Goal: Obtain resource: Obtain resource

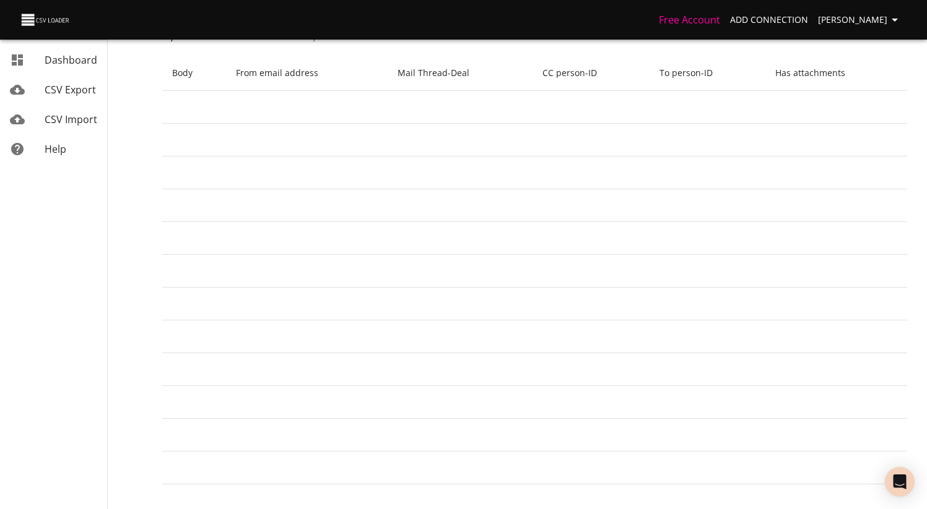
scroll to position [0, 371]
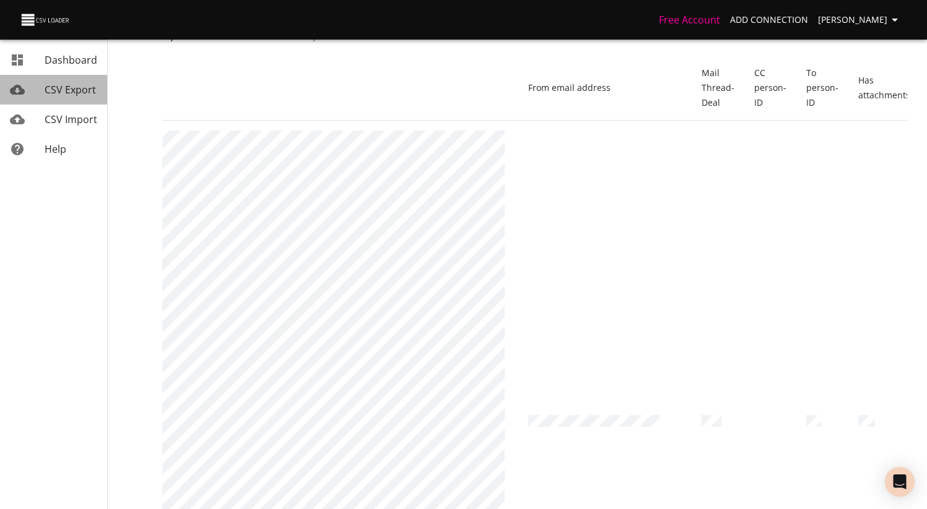
click at [69, 103] on link "CSV Export" at bounding box center [53, 90] width 107 height 30
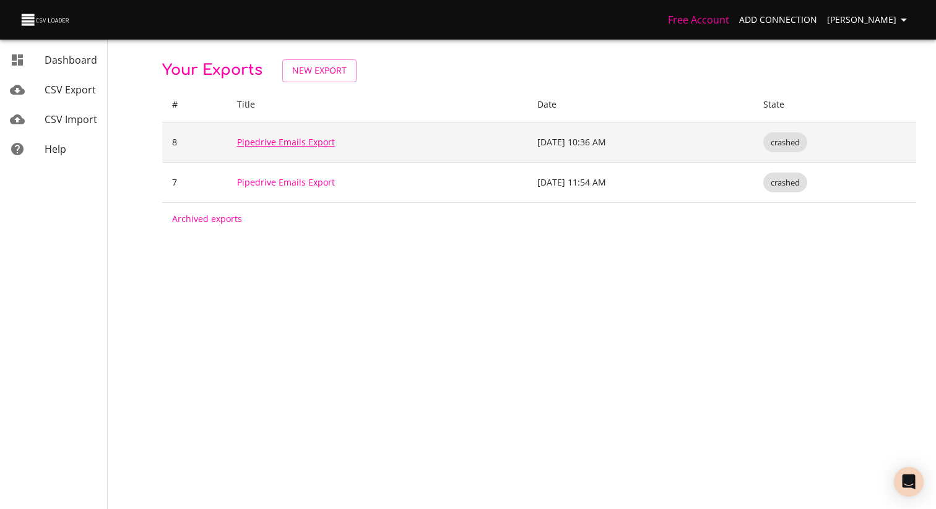
click at [290, 144] on link "Pipedrive Emails Export" at bounding box center [286, 142] width 98 height 12
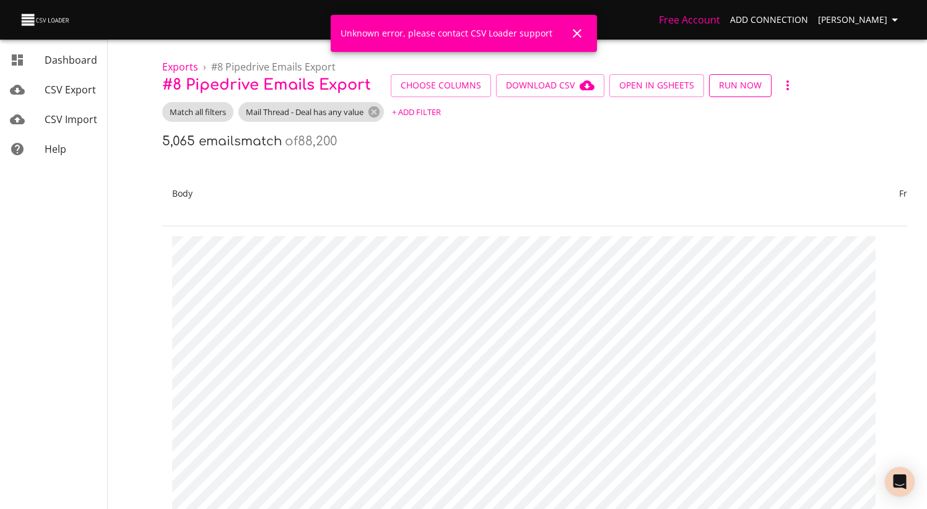
click at [742, 90] on span "Run Now" at bounding box center [740, 85] width 43 height 15
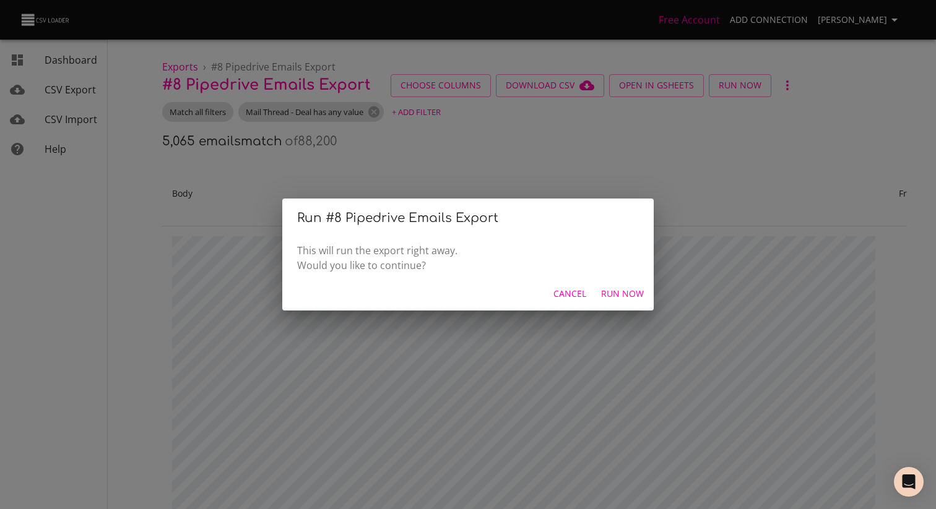
click at [626, 297] on span "Run Now" at bounding box center [622, 294] width 43 height 15
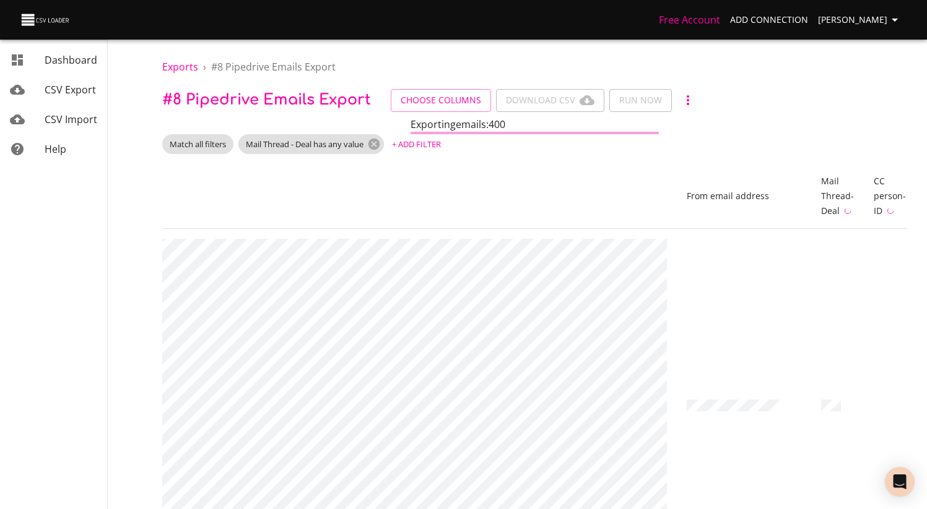
click at [565, 98] on span "Choose Columns Download CSV Run Now" at bounding box center [545, 100] width 308 height 23
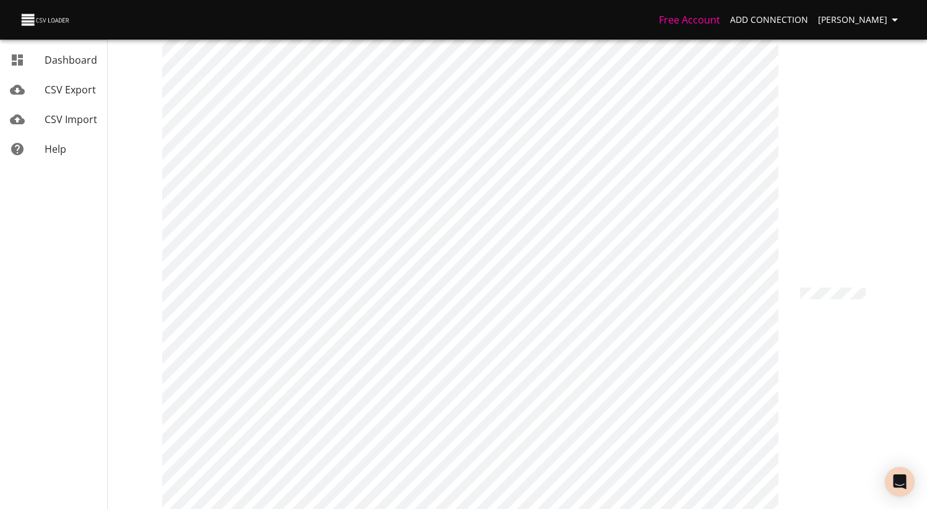
scroll to position [2201, 0]
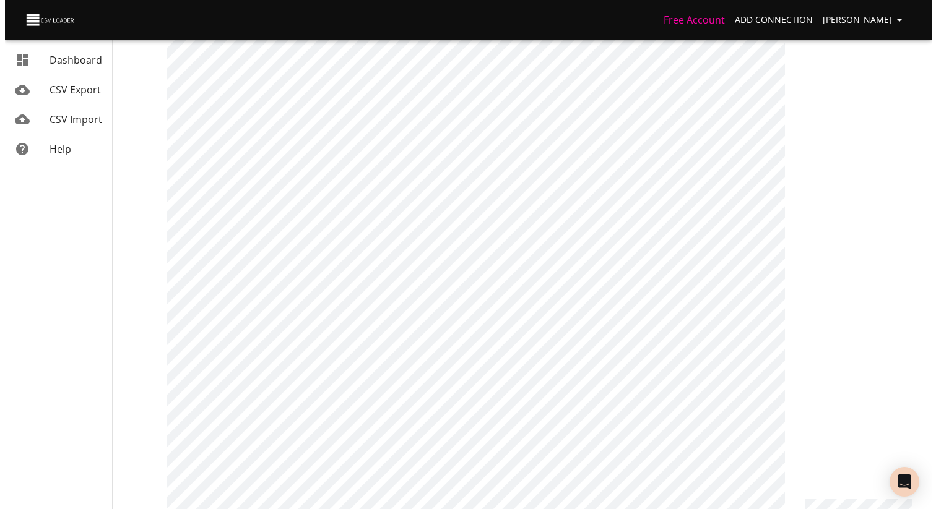
scroll to position [0, 0]
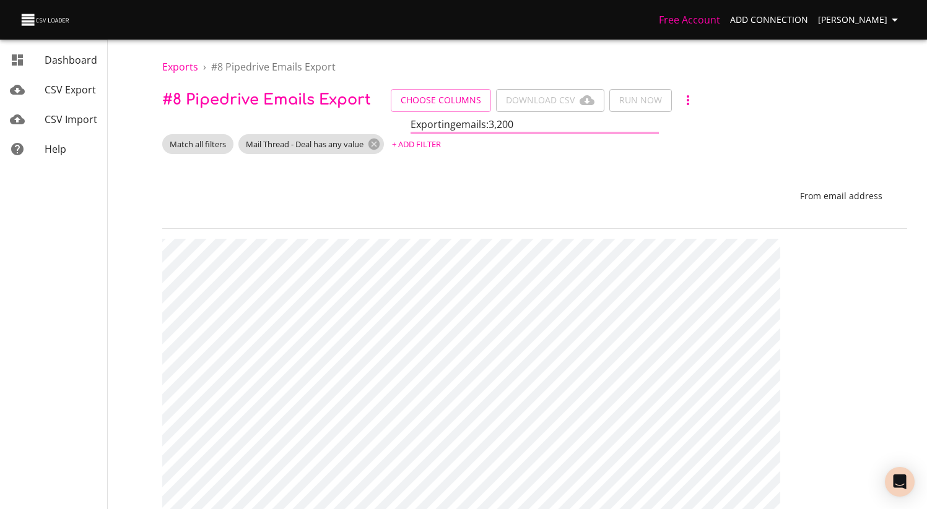
click at [498, 108] on span "Choose Columns Download CSV Run Now" at bounding box center [545, 100] width 308 height 23
click at [685, 108] on button "button" at bounding box center [688, 100] width 22 height 22
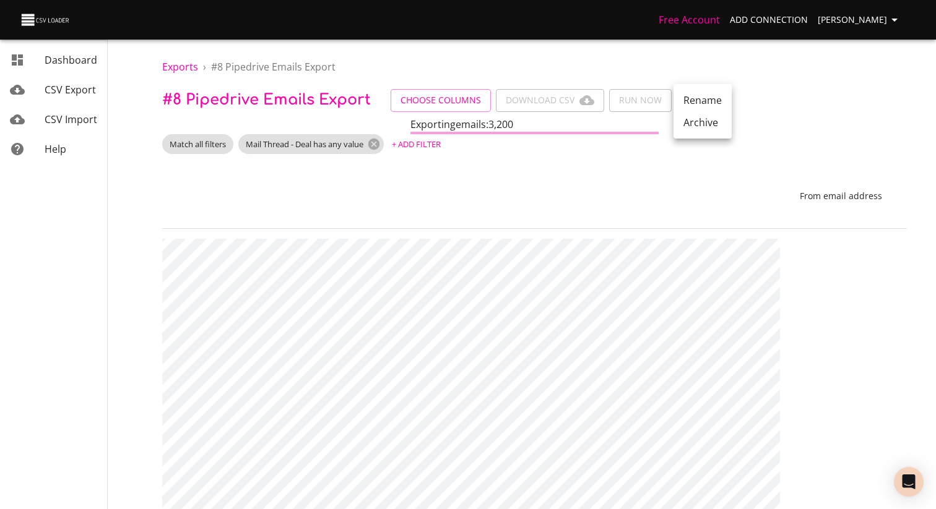
click at [65, 120] on div at bounding box center [468, 254] width 936 height 509
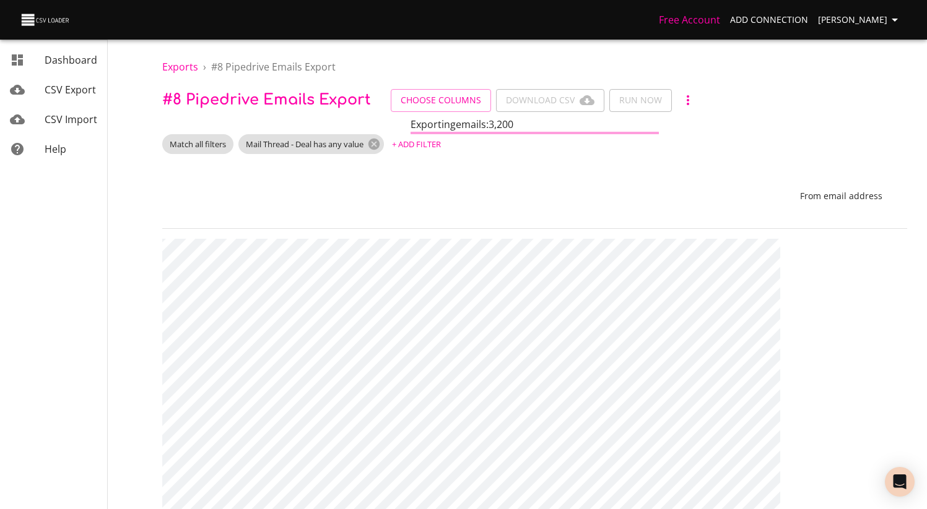
click at [66, 91] on span "CSV Export" at bounding box center [70, 90] width 51 height 14
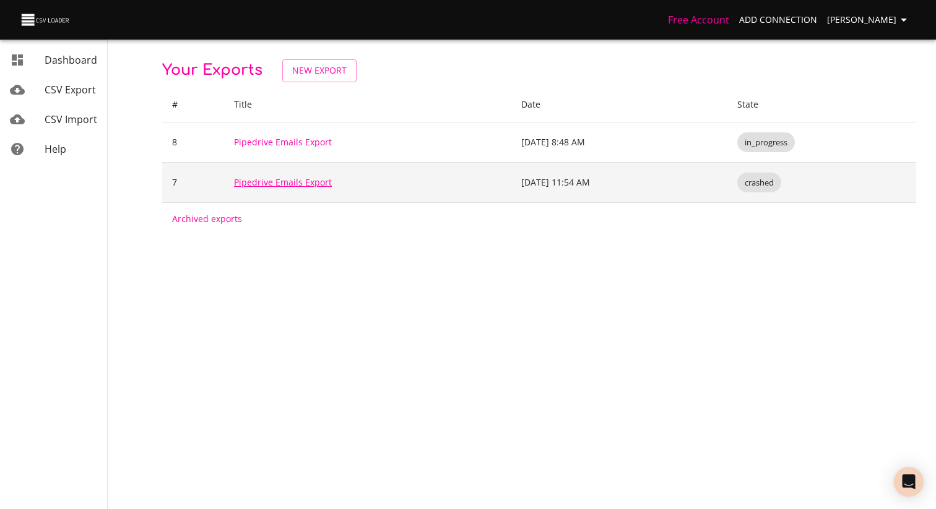
click at [279, 178] on link "Pipedrive Emails Export" at bounding box center [283, 182] width 98 height 12
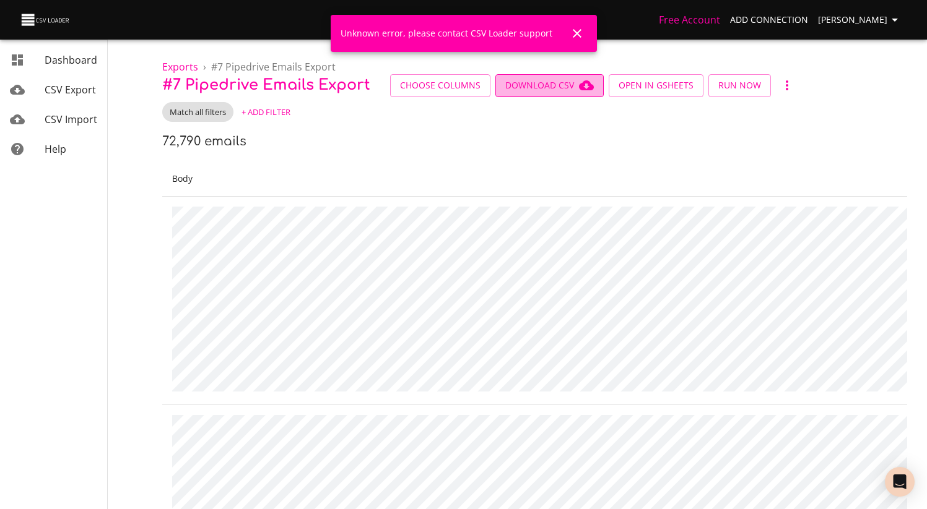
click at [566, 82] on span "Download CSV" at bounding box center [549, 85] width 89 height 15
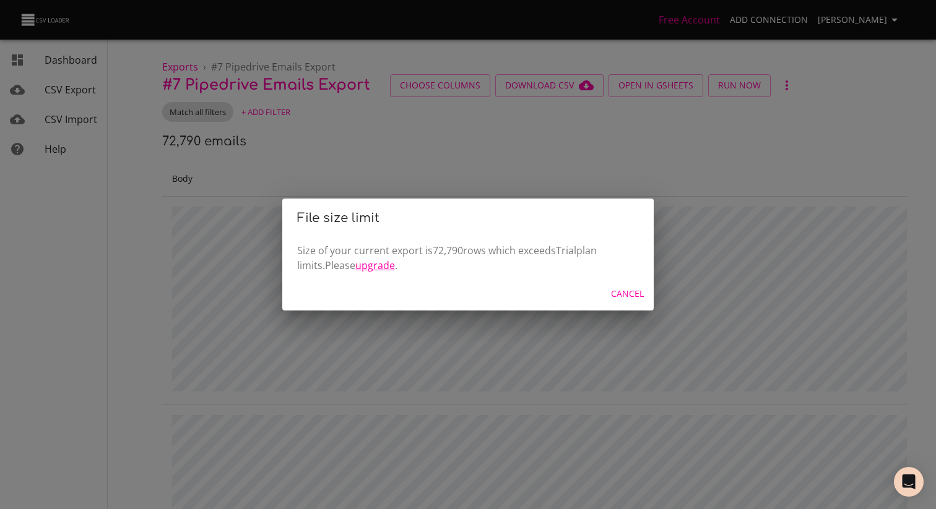
click at [355, 267] on link "upgrade" at bounding box center [375, 266] width 40 height 14
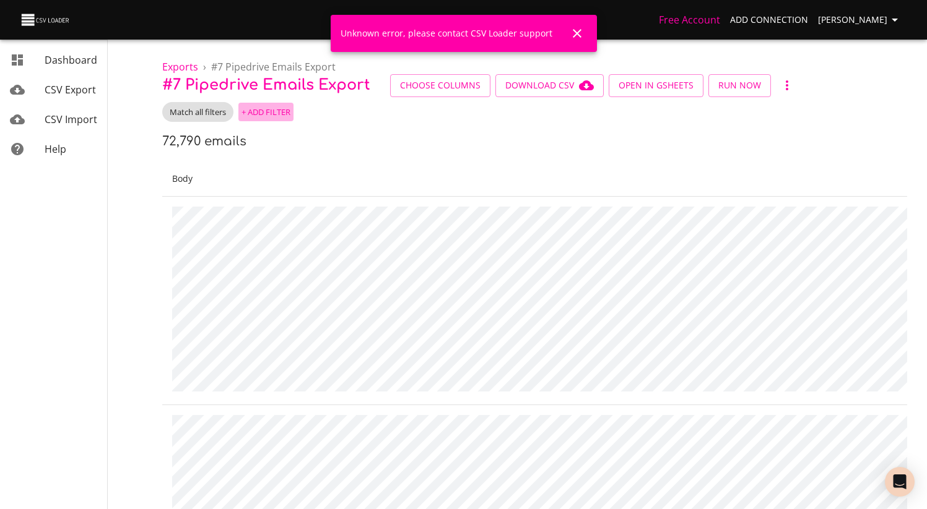
click at [251, 106] on span "+ Add Filter" at bounding box center [265, 112] width 49 height 14
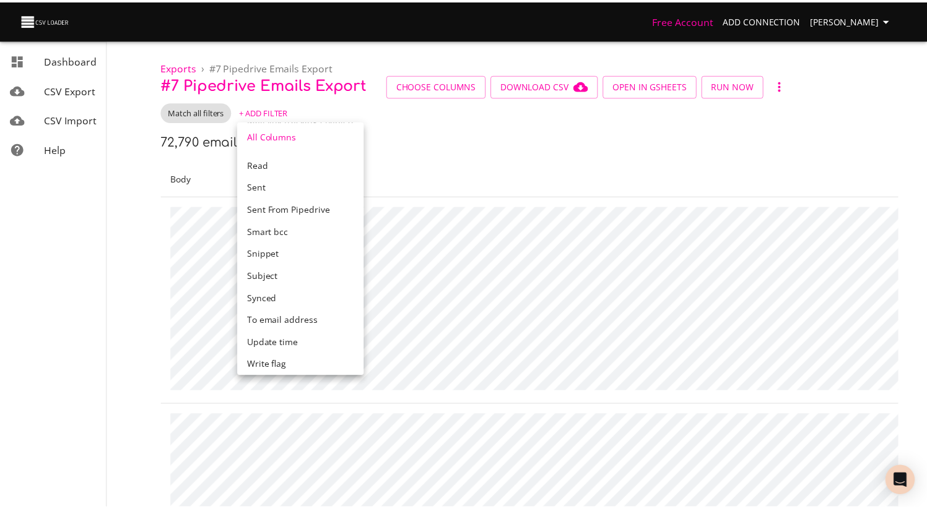
scroll to position [409, 0]
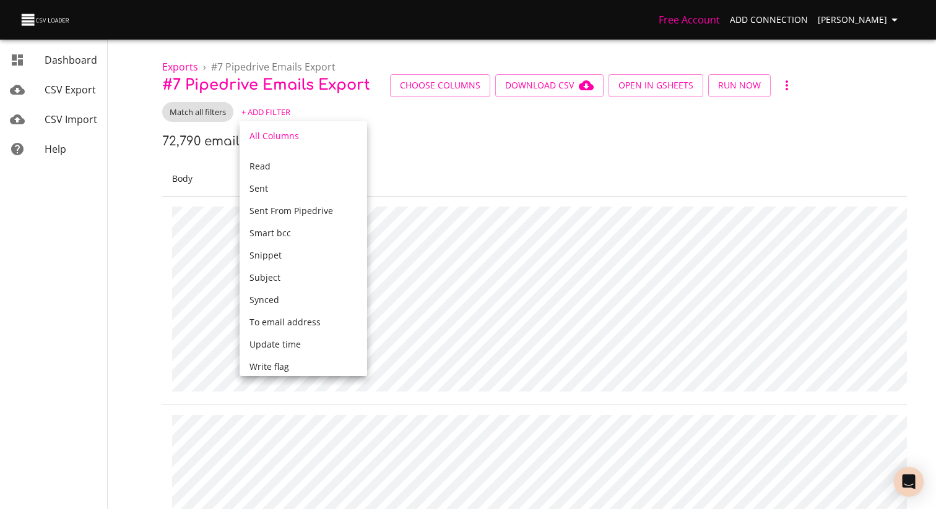
click at [482, 158] on div at bounding box center [468, 254] width 936 height 509
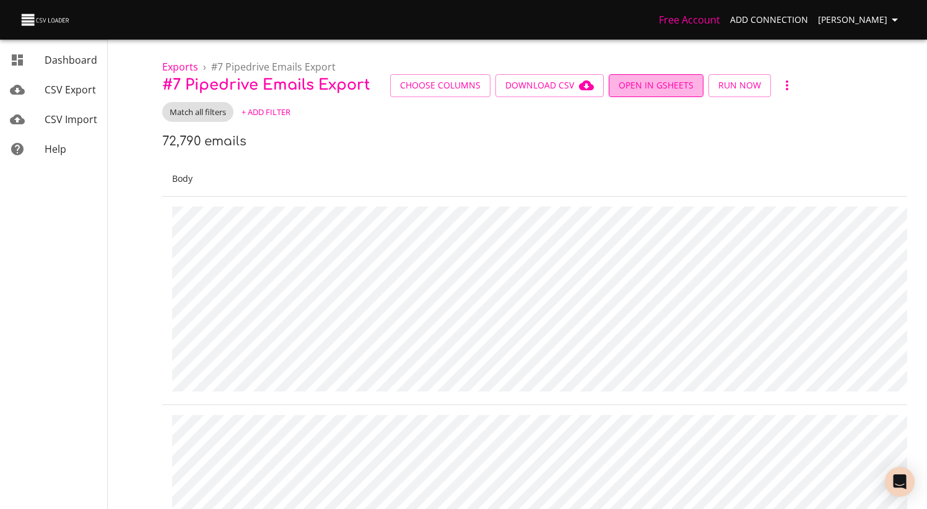
click at [654, 78] on span "Open in GSheets" at bounding box center [655, 85] width 75 height 15
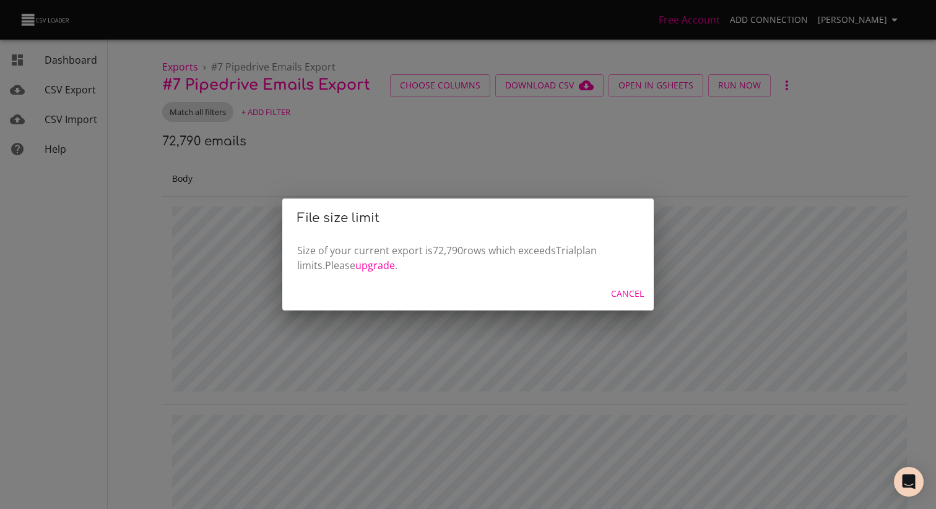
click at [628, 294] on span "Cancel" at bounding box center [627, 294] width 33 height 15
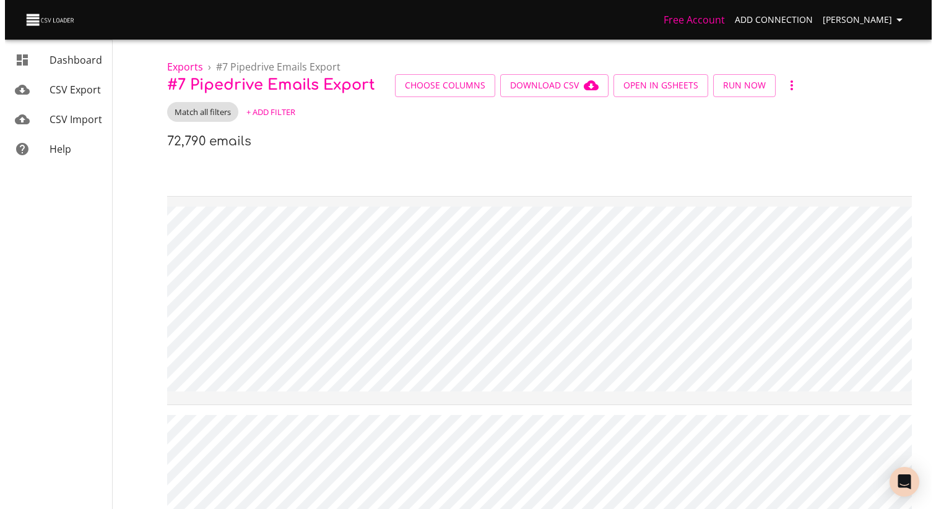
scroll to position [0, 1232]
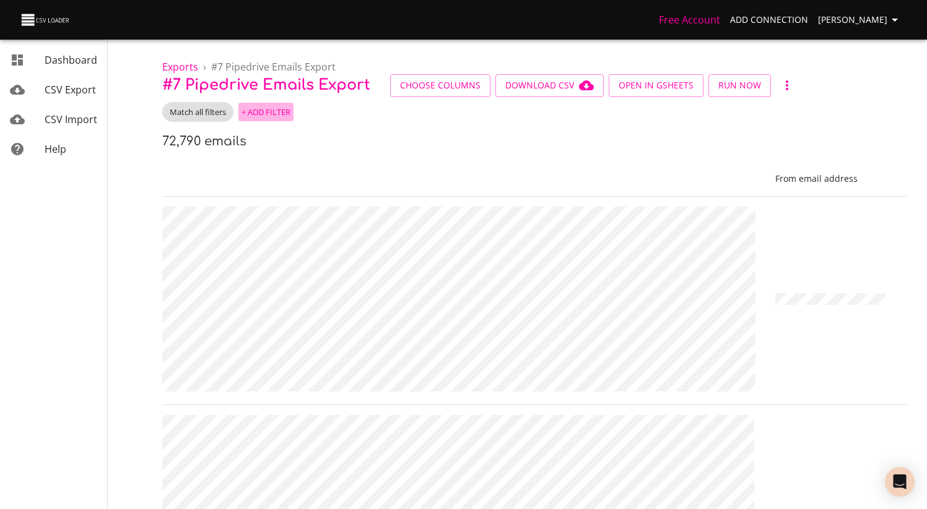
click at [259, 108] on span "+ Add Filter" at bounding box center [265, 112] width 49 height 14
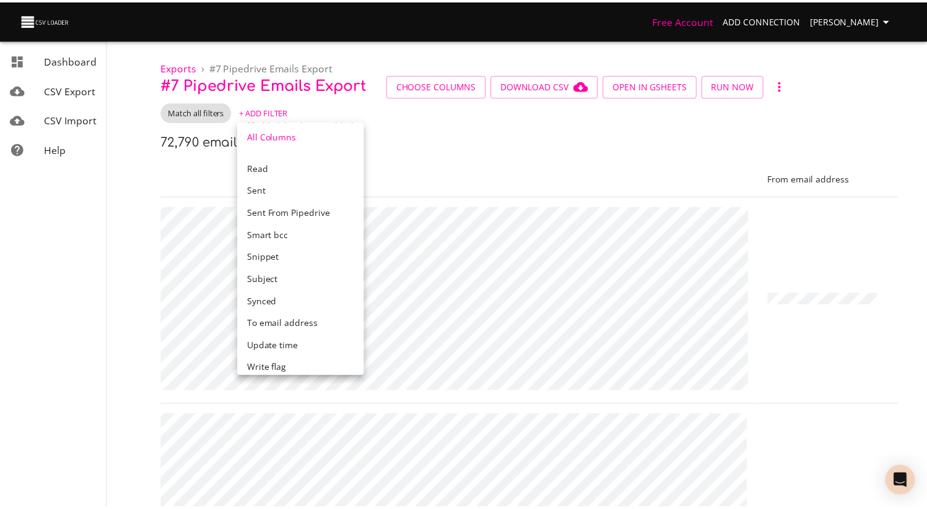
scroll to position [412, 0]
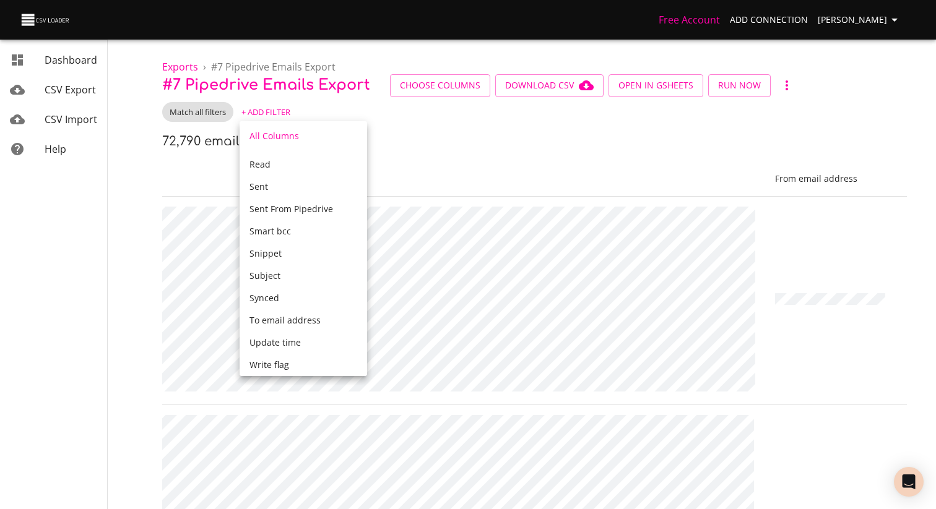
click at [307, 324] on span "To email address" at bounding box center [284, 320] width 71 height 12
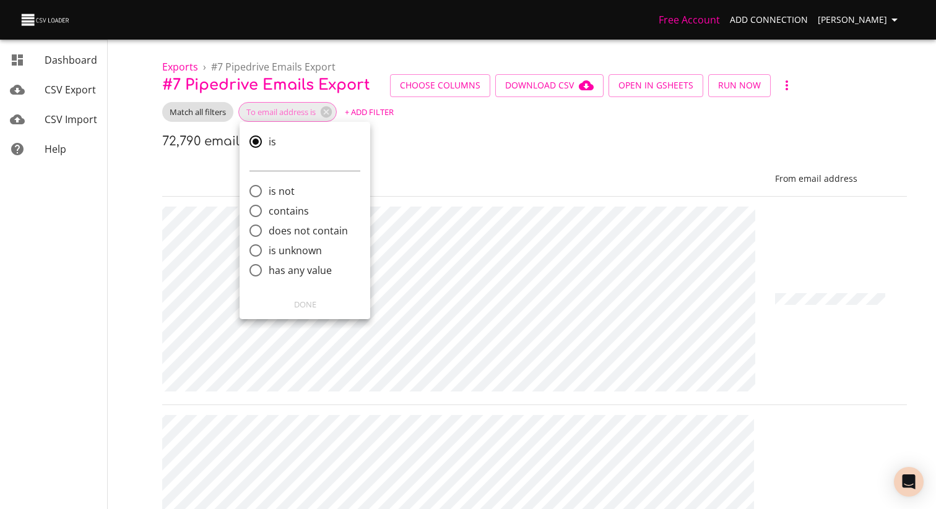
click at [283, 213] on span "contains" at bounding box center [289, 211] width 40 height 15
click at [269, 213] on input "contains" at bounding box center [256, 211] width 26 height 26
radio input "true"
click at [295, 202] on input "comparison" at bounding box center [304, 201] width 111 height 20
type input "[PERSON_NAME]"
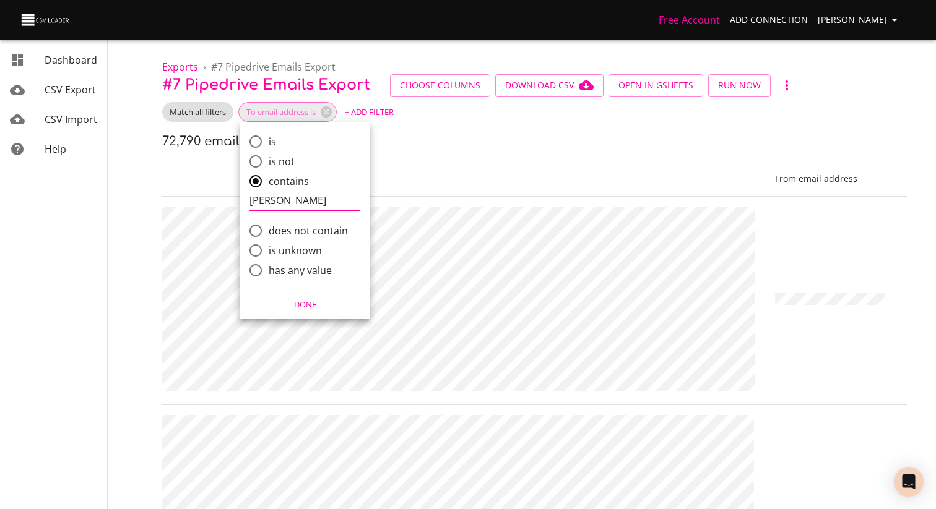
click at [306, 305] on span "Done" at bounding box center [305, 305] width 115 height 14
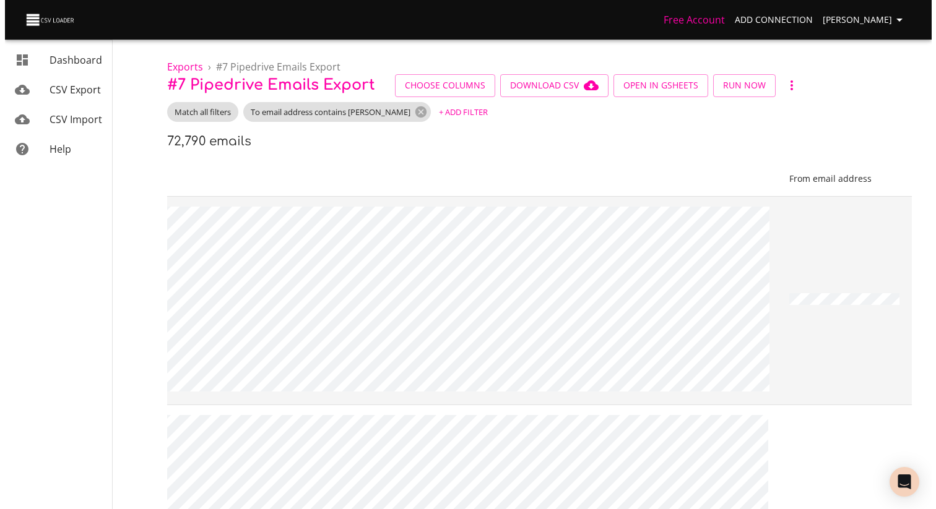
scroll to position [0, 1222]
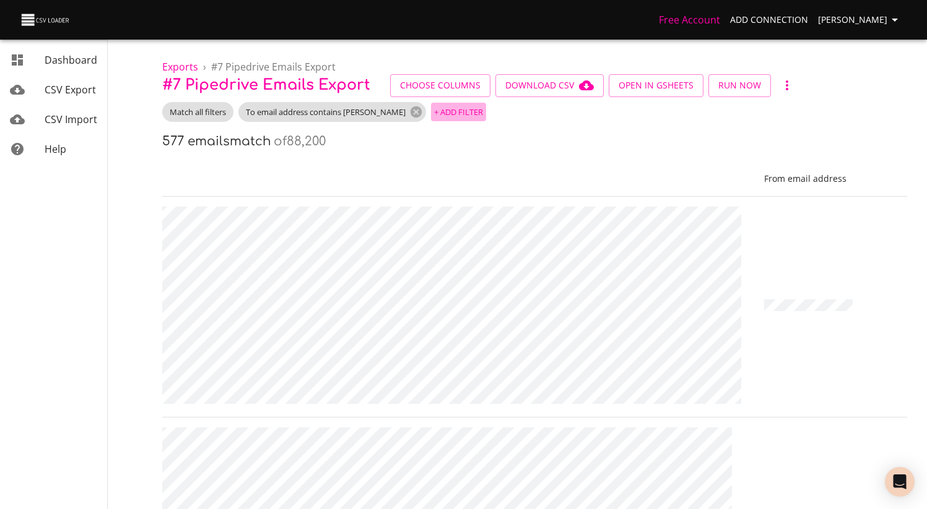
click at [436, 117] on span "+ Add Filter" at bounding box center [458, 112] width 49 height 14
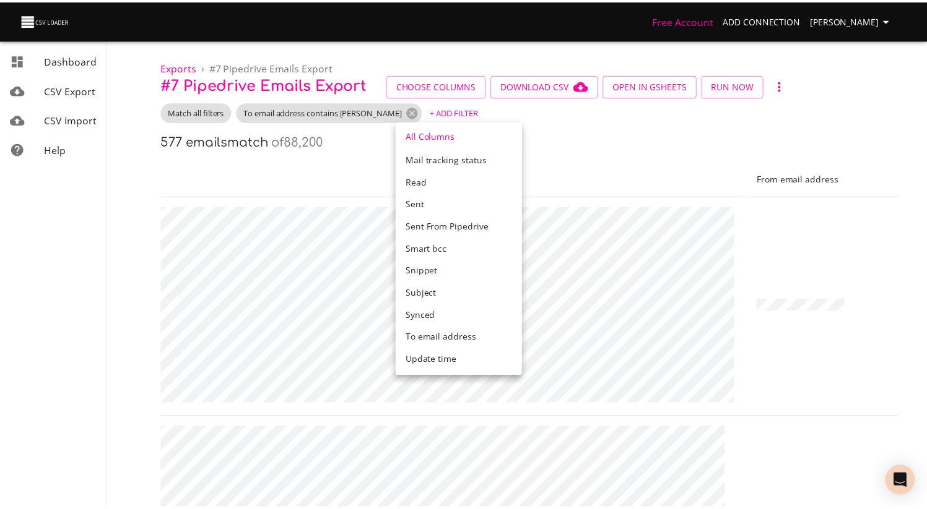
scroll to position [412, 0]
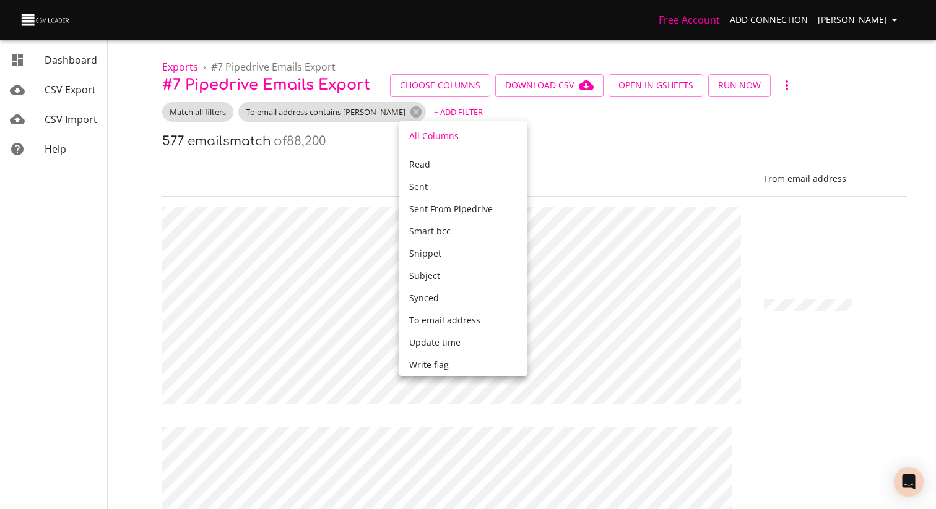
click at [452, 88] on div at bounding box center [468, 254] width 936 height 509
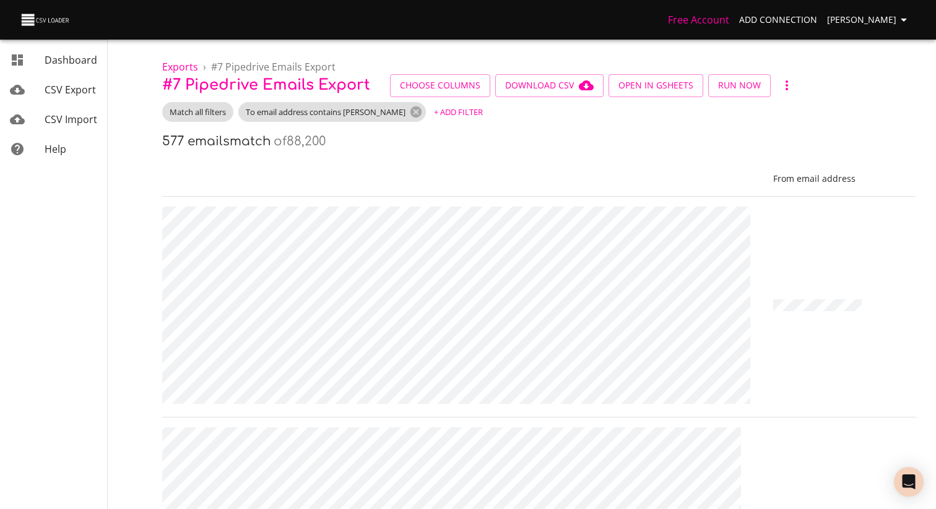
scroll to position [0, 1213]
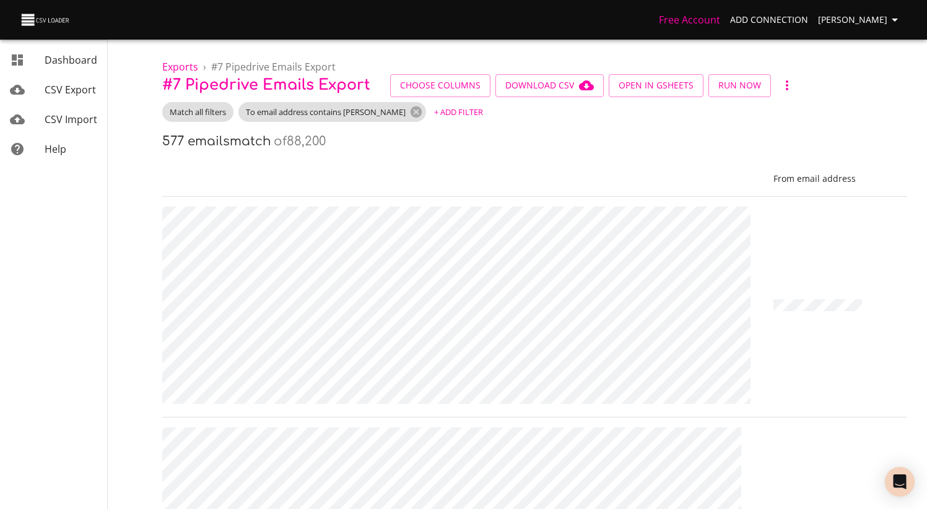
click at [420, 79] on span "Choose Columns" at bounding box center [440, 85] width 80 height 15
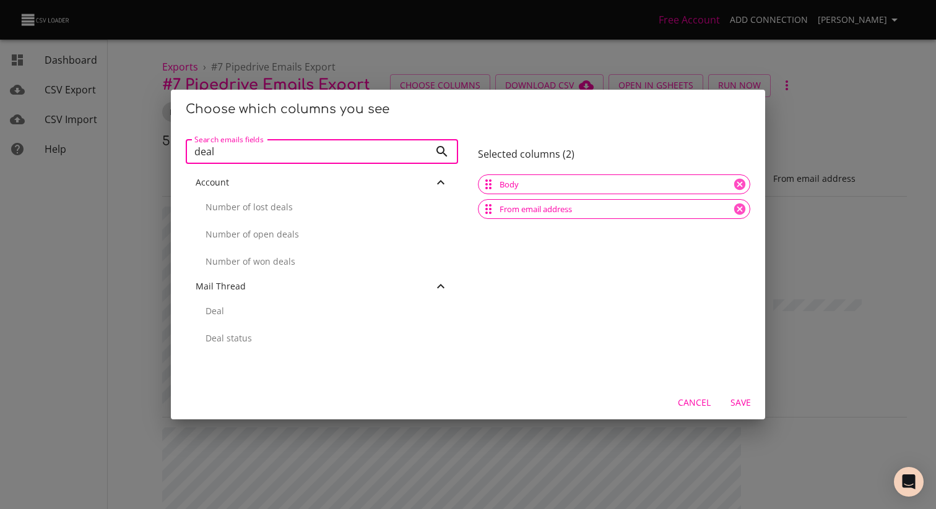
type input "deal"
click at [266, 314] on p "Deal" at bounding box center [327, 311] width 243 height 12
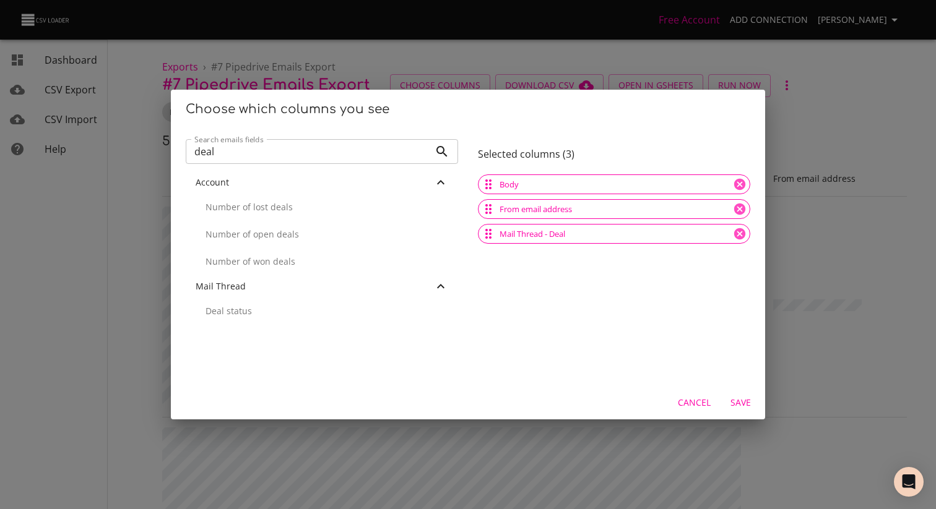
click at [742, 399] on span "Save" at bounding box center [740, 403] width 30 height 15
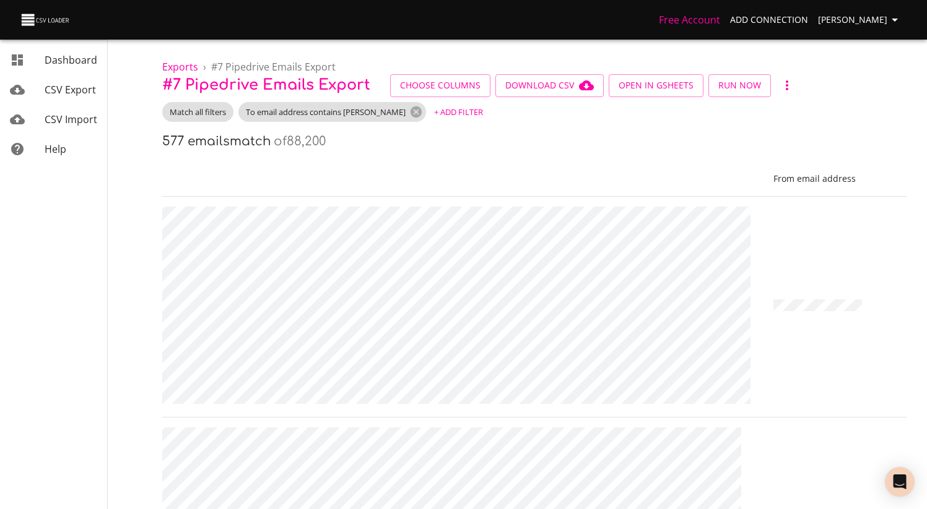
click at [435, 119] on button "+ Add Filter" at bounding box center [458, 112] width 55 height 19
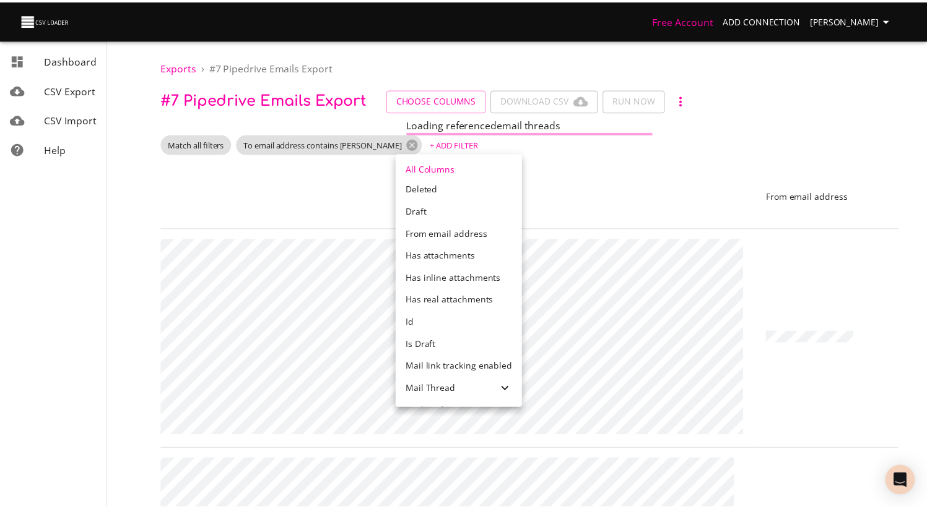
scroll to position [0, 0]
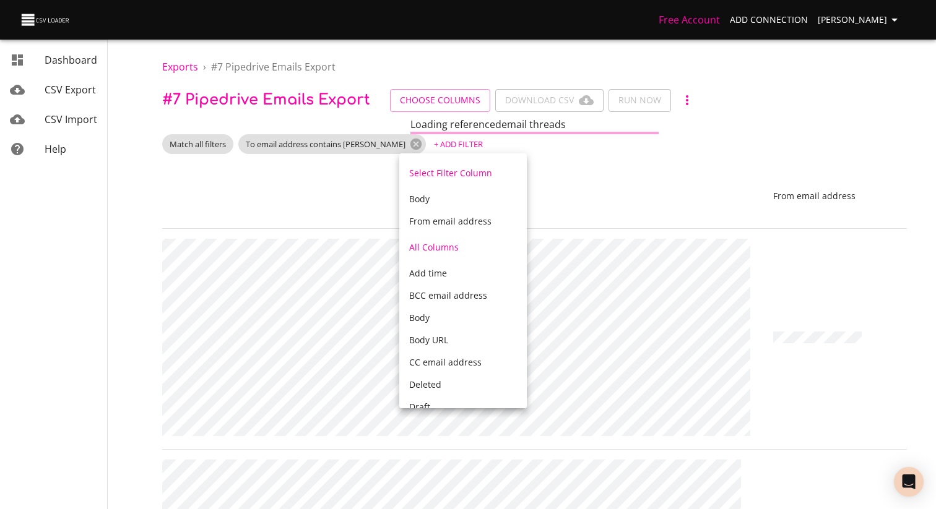
click at [614, 197] on div at bounding box center [468, 254] width 936 height 509
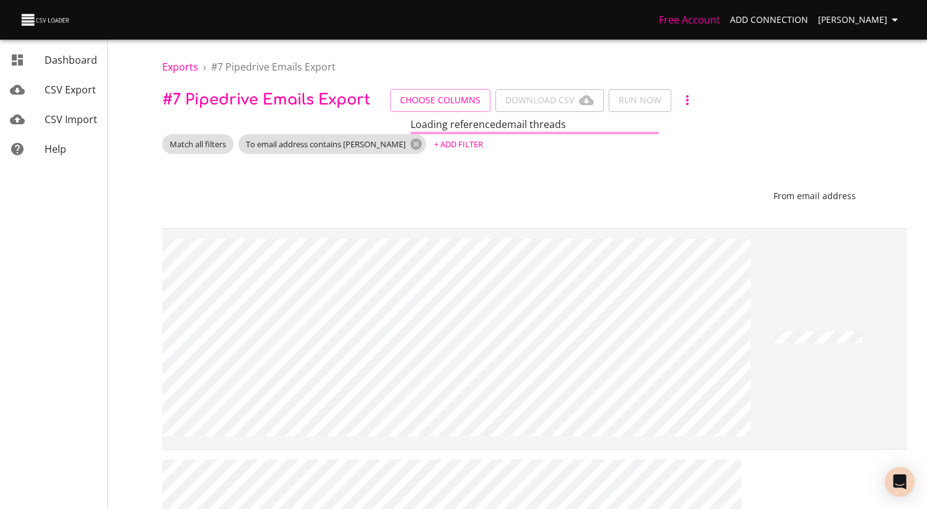
scroll to position [0, 1270]
